Goal: Task Accomplishment & Management: Use online tool/utility

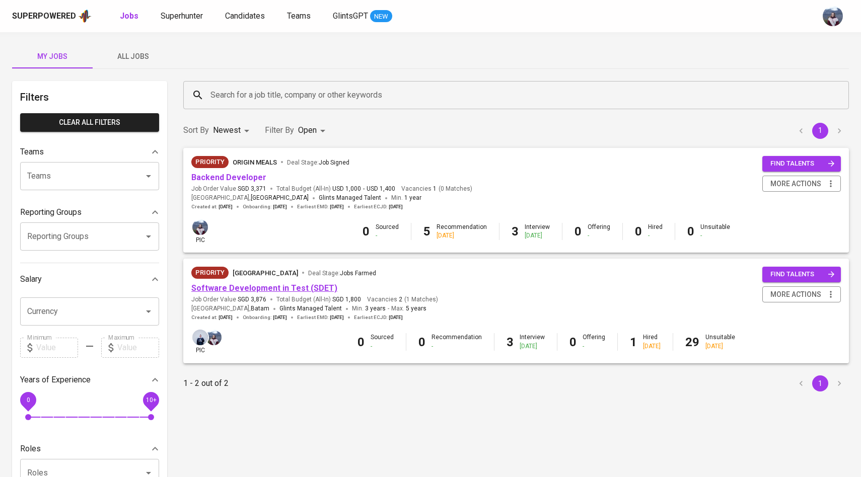
click at [275, 285] on link "Software Development in Test (SDET)" at bounding box center [264, 288] width 146 height 10
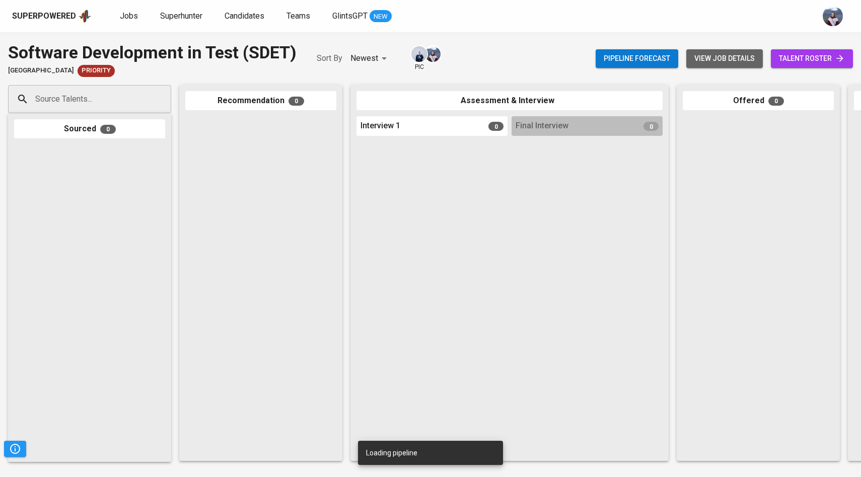
click at [744, 57] on span "view job details" at bounding box center [724, 58] width 60 height 13
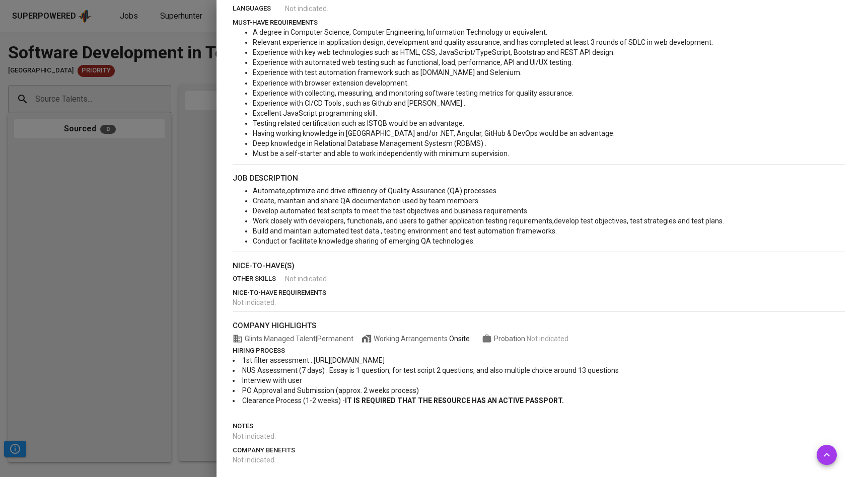
scroll to position [287, 0]
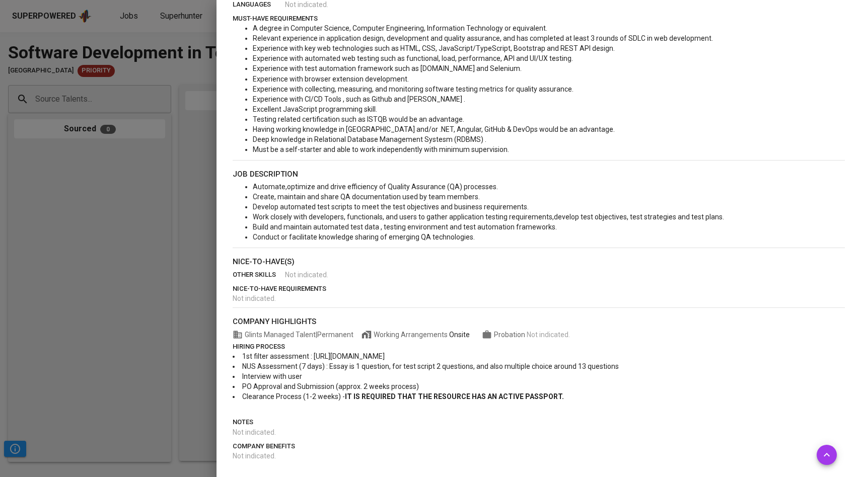
click at [150, 93] on div at bounding box center [430, 238] width 861 height 477
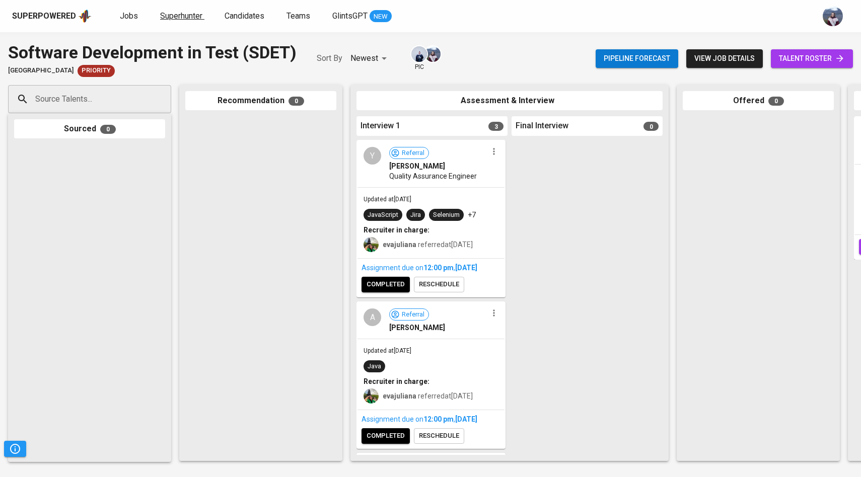
click at [176, 15] on span "Superhunter" at bounding box center [181, 16] width 42 height 10
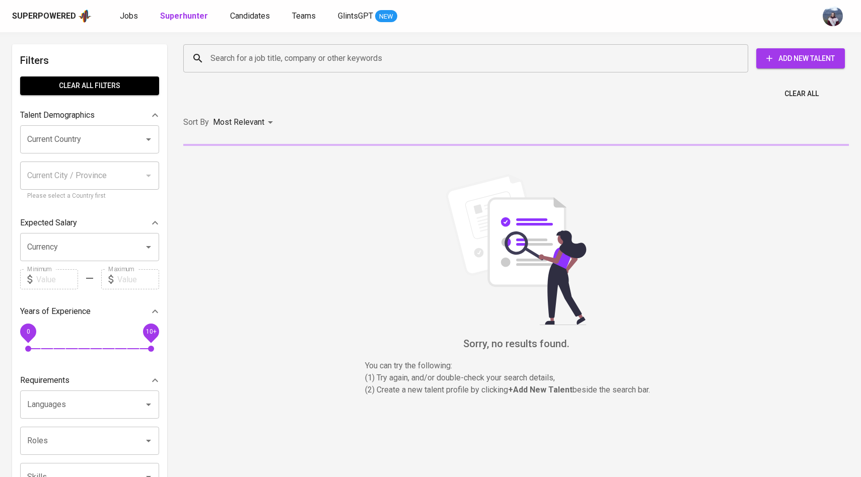
click at [225, 57] on input "Search for a job title, company or other keywords" at bounding box center [468, 58] width 520 height 19
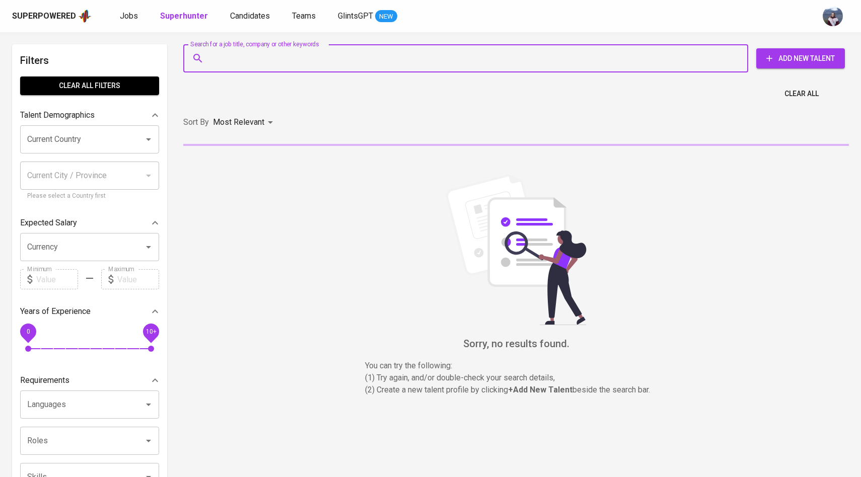
paste input "| [EMAIL_ADDRESS][DOMAIN_NAME]"
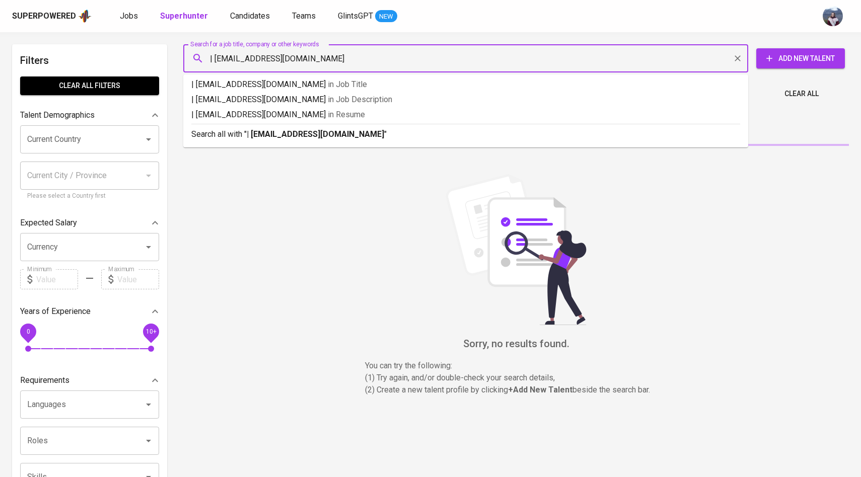
click at [215, 56] on input "| [EMAIL_ADDRESS][DOMAIN_NAME]" at bounding box center [468, 58] width 520 height 19
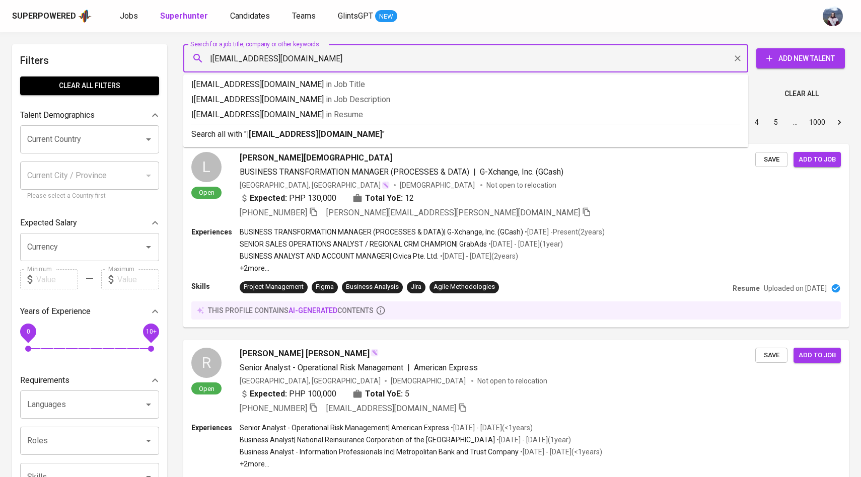
type input "[EMAIL_ADDRESS][DOMAIN_NAME]"
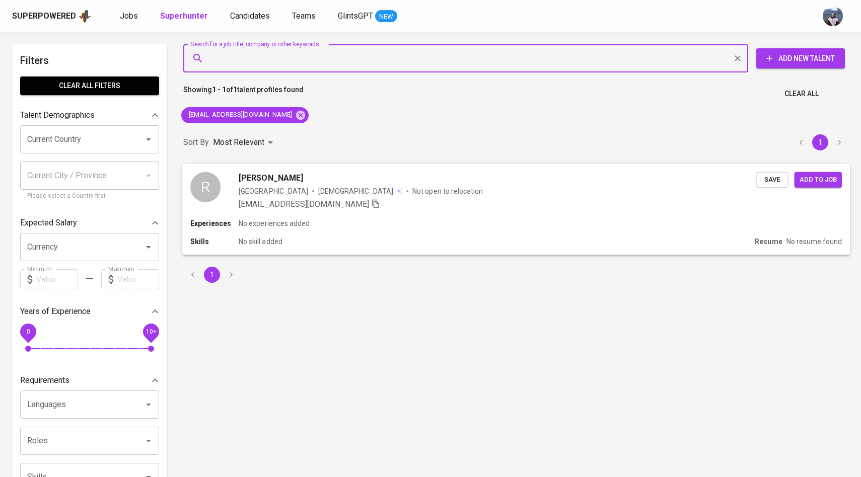
click at [230, 189] on div "[PERSON_NAME] [GEOGRAPHIC_DATA] [DEMOGRAPHIC_DATA] Not open to relocation [EMAI…" at bounding box center [472, 191] width 565 height 38
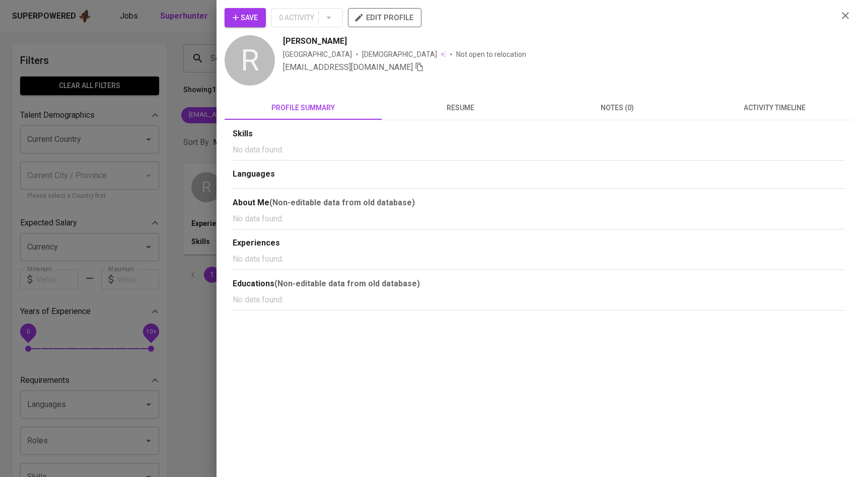
click at [772, 98] on button "activity timeline" at bounding box center [774, 108] width 157 height 24
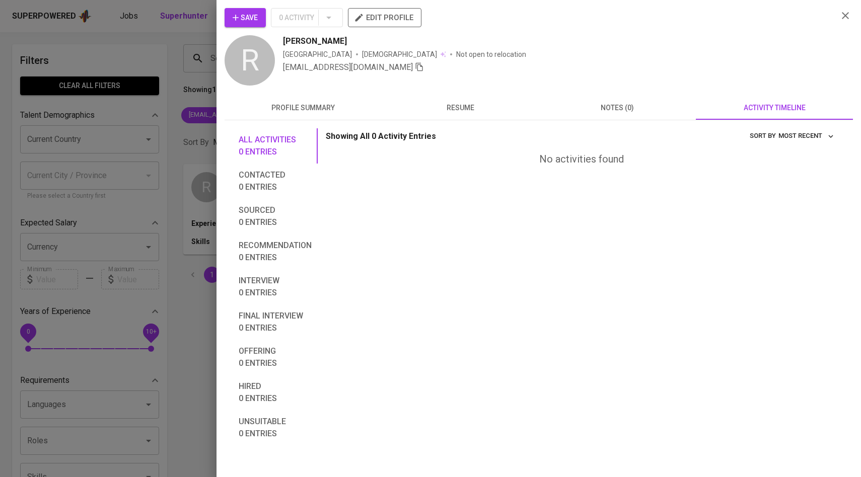
click at [252, 21] on span "Save" at bounding box center [245, 18] width 25 height 13
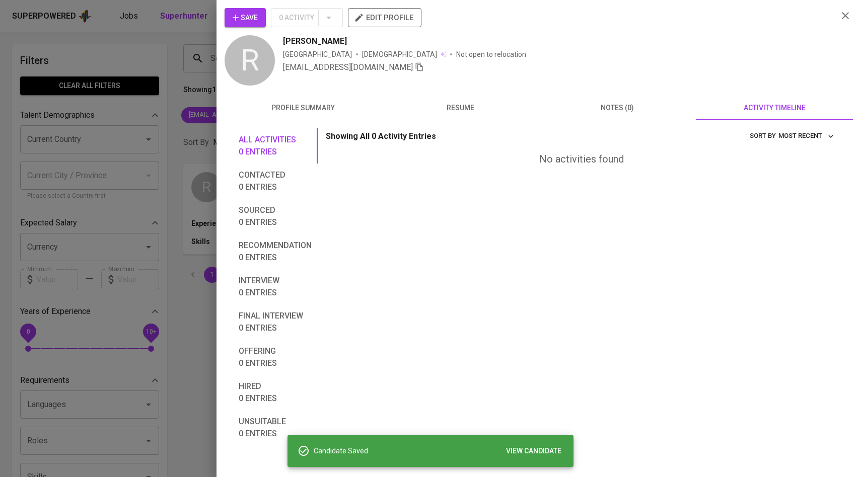
click at [162, 89] on div at bounding box center [430, 238] width 861 height 477
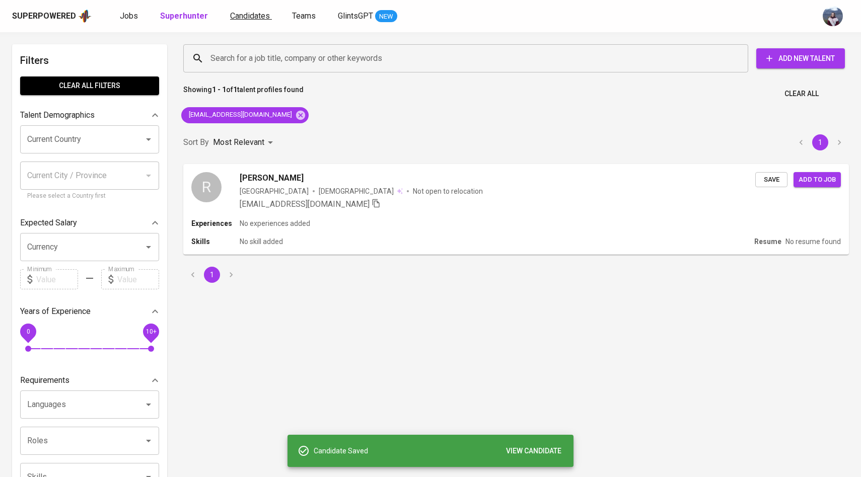
click at [239, 10] on link "Candidates" at bounding box center [251, 16] width 42 height 13
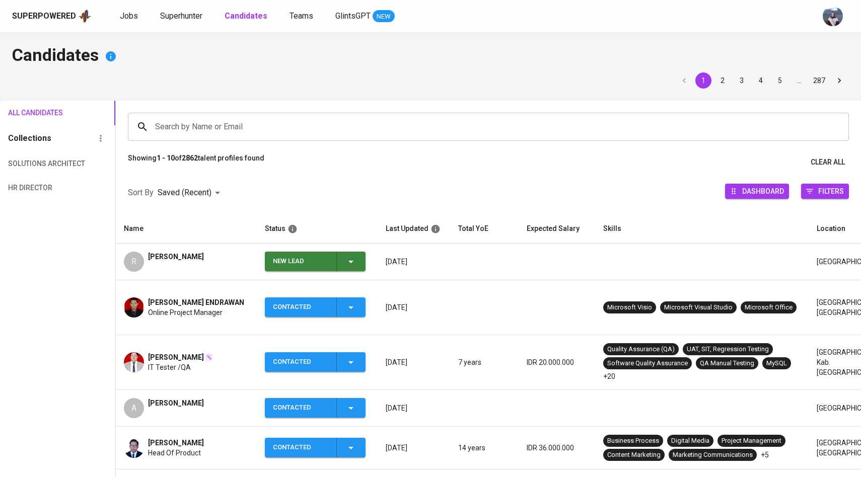
click at [361, 259] on span "New Lead" at bounding box center [315, 262] width 93 height 20
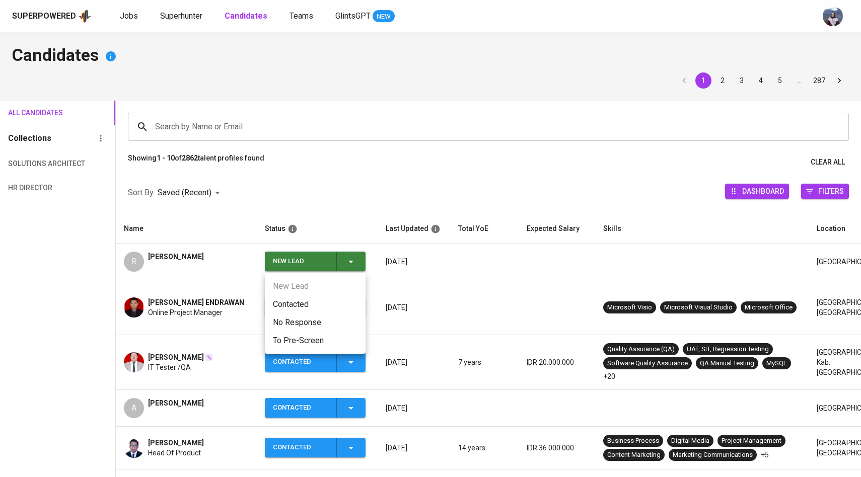
click at [305, 300] on li "Contacted" at bounding box center [315, 304] width 101 height 18
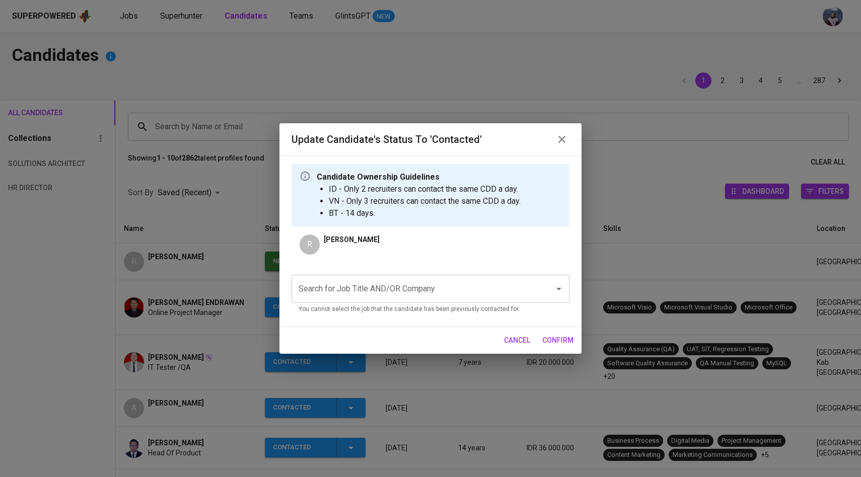
click at [386, 296] on input "Search for Job Title AND/OR Company" at bounding box center [416, 288] width 241 height 19
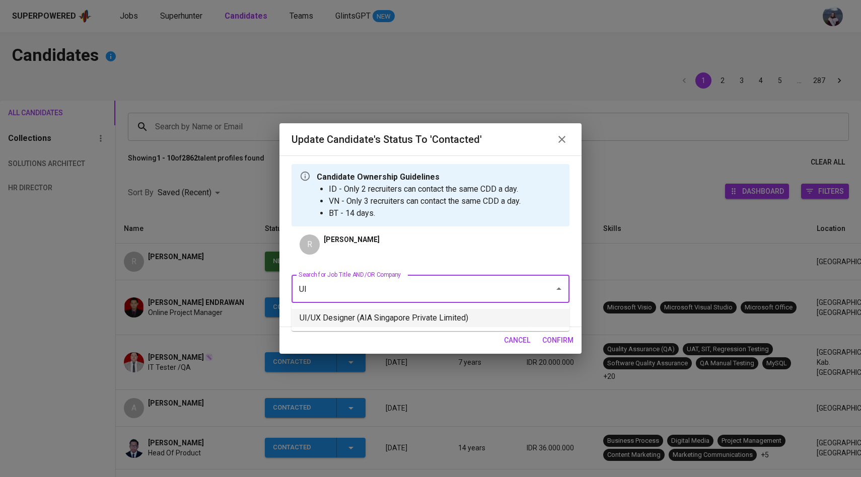
click at [392, 311] on li "UI/UX Designer (AIA Singapore Private Limited)" at bounding box center [430, 318] width 278 height 18
type input "UI"
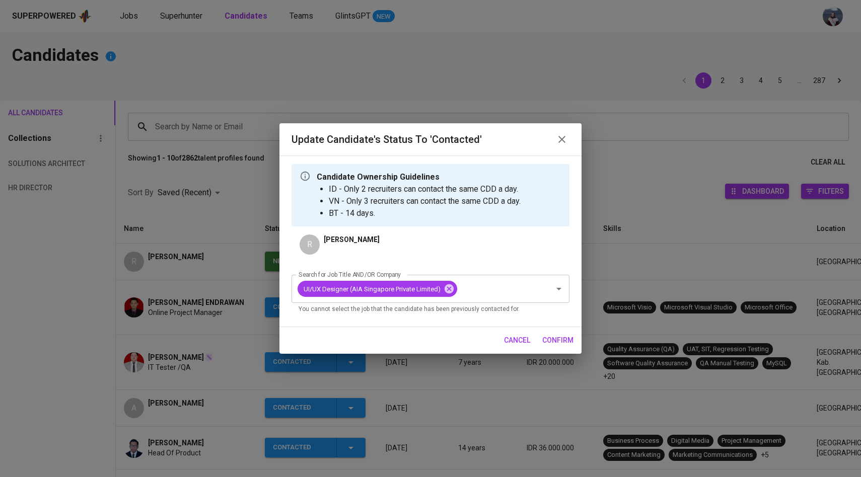
click at [553, 337] on span "confirm" at bounding box center [557, 340] width 31 height 13
